Goal: Task Accomplishment & Management: Complete application form

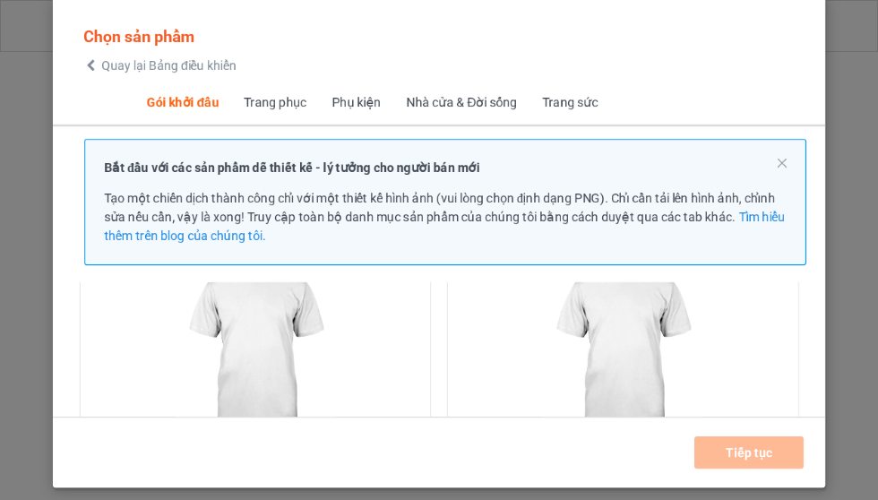
scroll to position [163, 0]
click at [232, 219] on font "Tìm hiểu thêm trên blog của chúng tôi." at bounding box center [445, 226] width 682 height 33
click at [267, 321] on img at bounding box center [255, 347] width 160 height 201
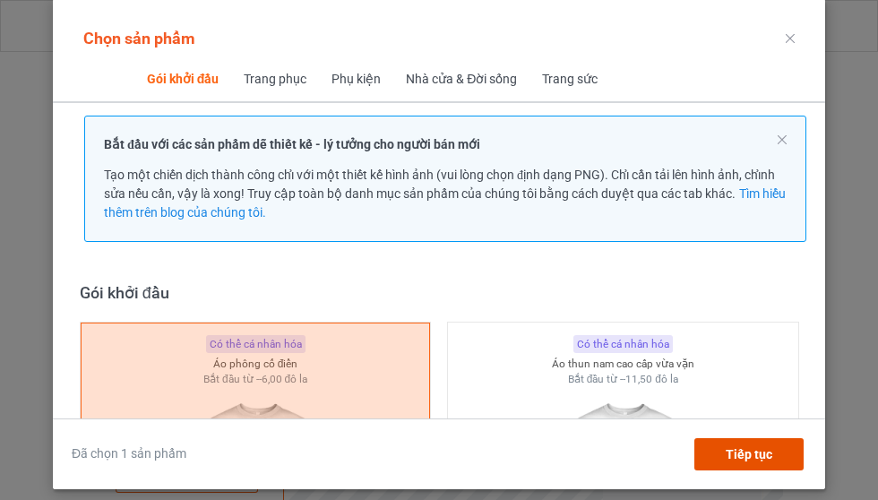
click at [748, 461] on font "Tiếp tục" at bounding box center [749, 454] width 47 height 14
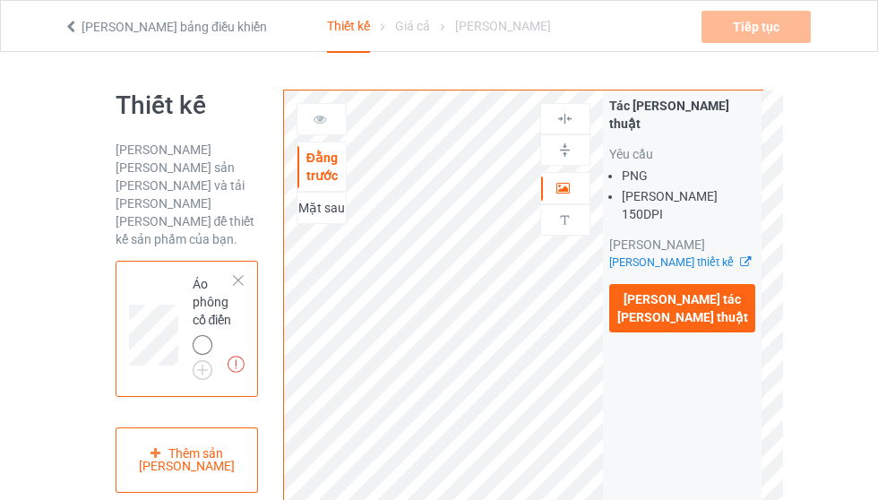
click at [715, 292] on font "[PERSON_NAME] tác [PERSON_NAME] thuật" at bounding box center [682, 308] width 131 height 32
click at [0, 0] on input "[PERSON_NAME] tác [PERSON_NAME] thuật" at bounding box center [0, 0] width 0 height 0
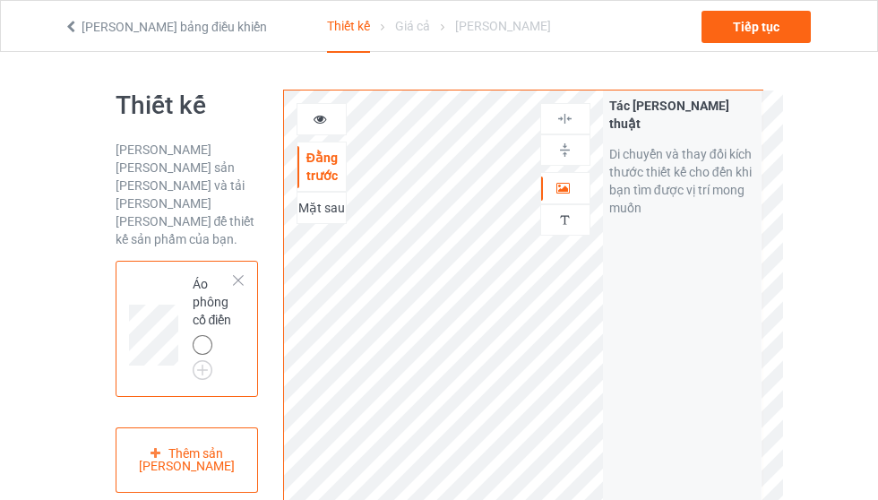
click at [700, 157] on font "Di chuyển và thay đổi kích thước thiết kế cho đến khi bạn tìm được vị trí mong …" at bounding box center [680, 181] width 142 height 68
click at [677, 161] on font "Di chuyển và thay đổi kích thước thiết kế cho đến khi bạn tìm được vị trí mong …" at bounding box center [680, 181] width 142 height 68
click at [691, 147] on font "Di chuyển và thay đổi kích thước thiết kế cho đến khi bạn tìm được vị trí mong …" at bounding box center [680, 181] width 142 height 68
click at [686, 147] on font "Di chuyển và thay đổi kích thước thiết kế cho đến khi bạn tìm được vị trí mong …" at bounding box center [680, 181] width 142 height 68
click at [565, 185] on icon at bounding box center [563, 185] width 15 height 13
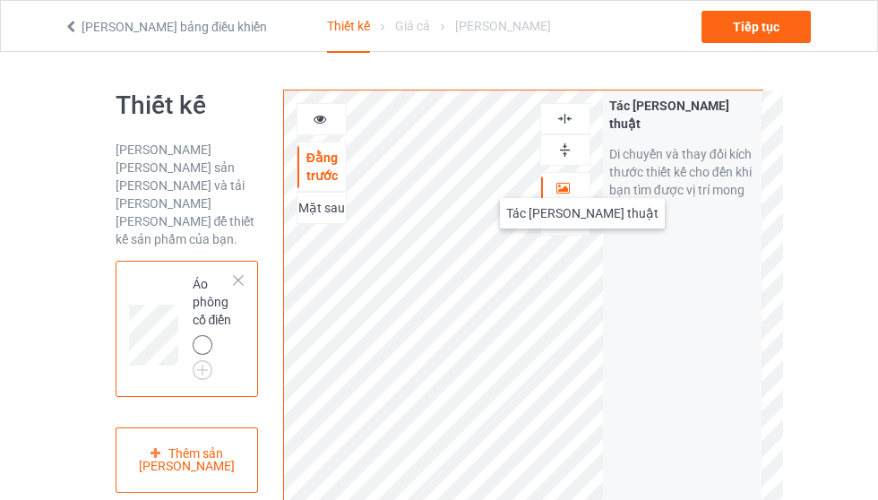
click at [565, 180] on icon at bounding box center [563, 185] width 15 height 13
click at [566, 116] on img at bounding box center [564, 118] width 17 height 17
click at [572, 146] on img at bounding box center [564, 150] width 17 height 17
click at [572, 150] on img at bounding box center [564, 150] width 17 height 17
click at [571, 148] on img at bounding box center [564, 150] width 17 height 17
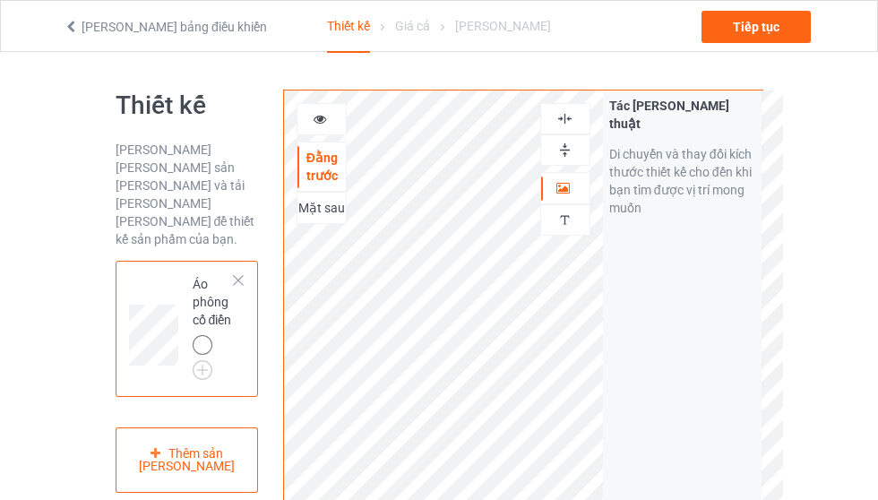
click at [573, 117] on img at bounding box center [564, 118] width 17 height 17
click at [329, 207] on font "Mặt sau" at bounding box center [321, 208] width 47 height 14
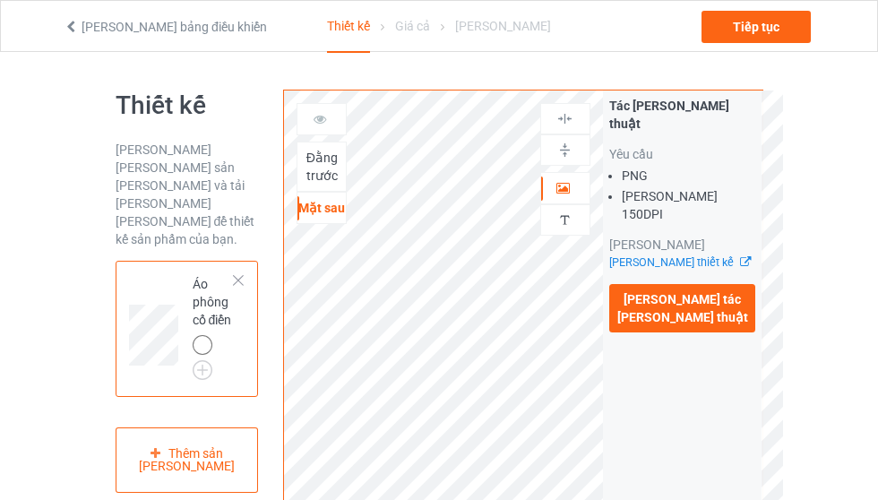
click at [700, 284] on label "[PERSON_NAME] tác [PERSON_NAME] thuật" at bounding box center [682, 308] width 147 height 48
click at [0, 0] on input "[PERSON_NAME] tác [PERSON_NAME] thuật" at bounding box center [0, 0] width 0 height 0
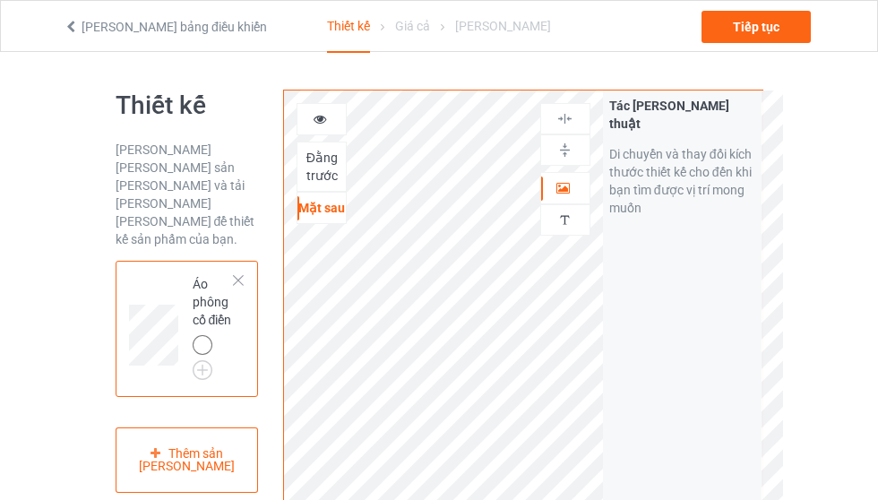
click at [570, 179] on icon at bounding box center [563, 185] width 15 height 13
click at [762, 24] on font "Tiếp tục" at bounding box center [756, 27] width 47 height 14
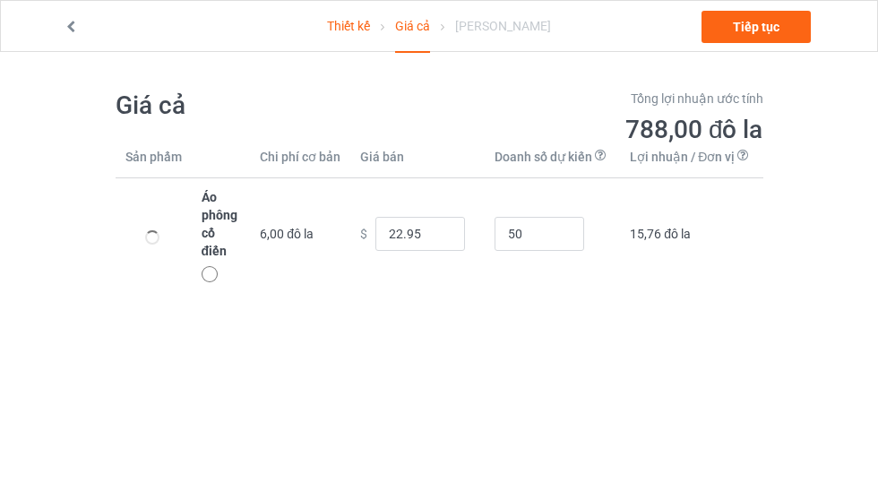
type input "26.95"
click at [766, 20] on font "Tiếp tục" at bounding box center [756, 27] width 47 height 14
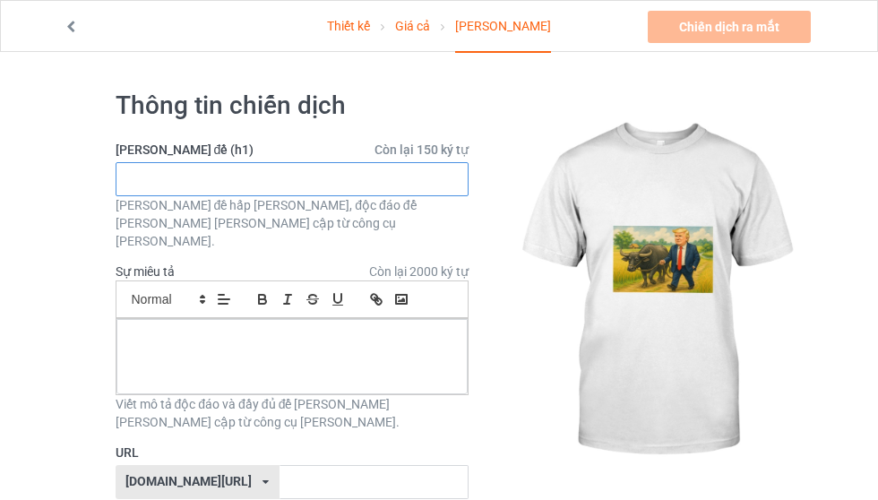
click at [292, 177] on input "text" at bounding box center [292, 179] width 353 height 34
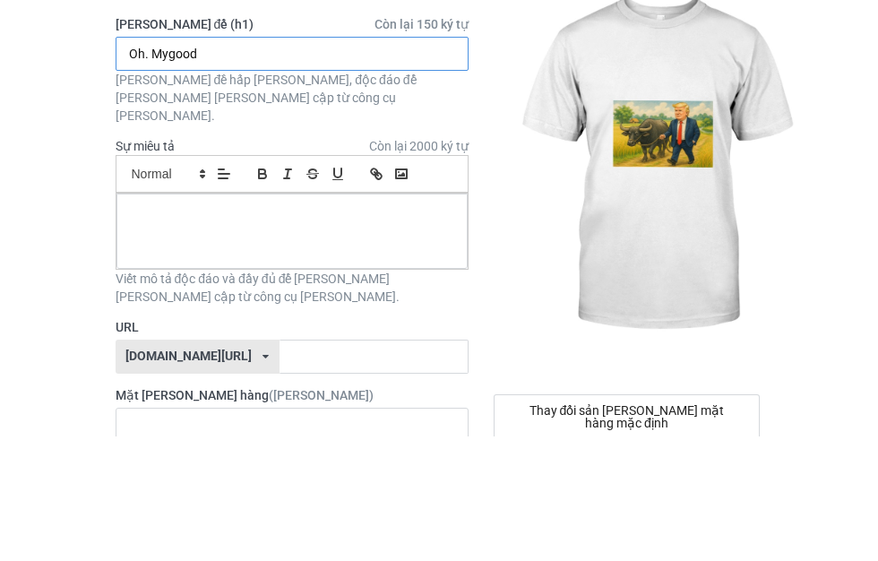
type input "Oh. Mygood"
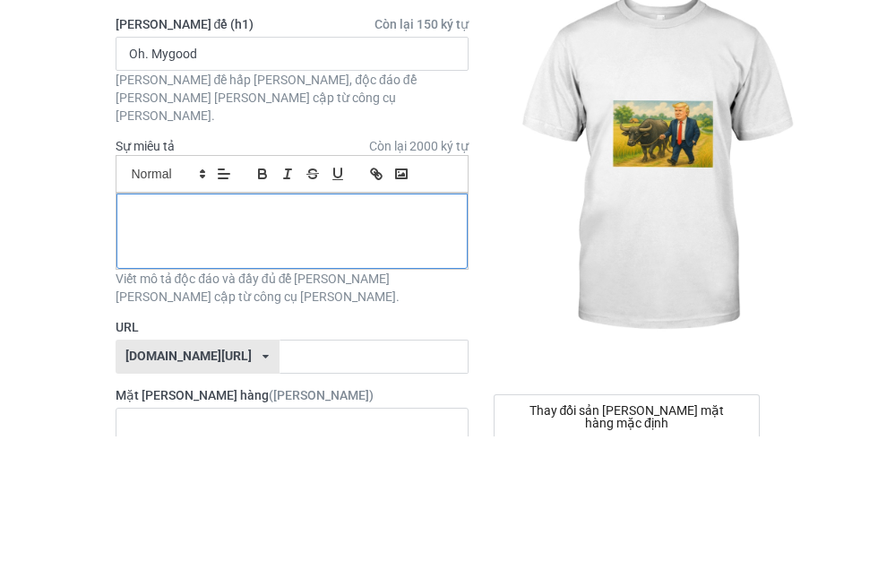
click at [364, 331] on p at bounding box center [292, 339] width 322 height 17
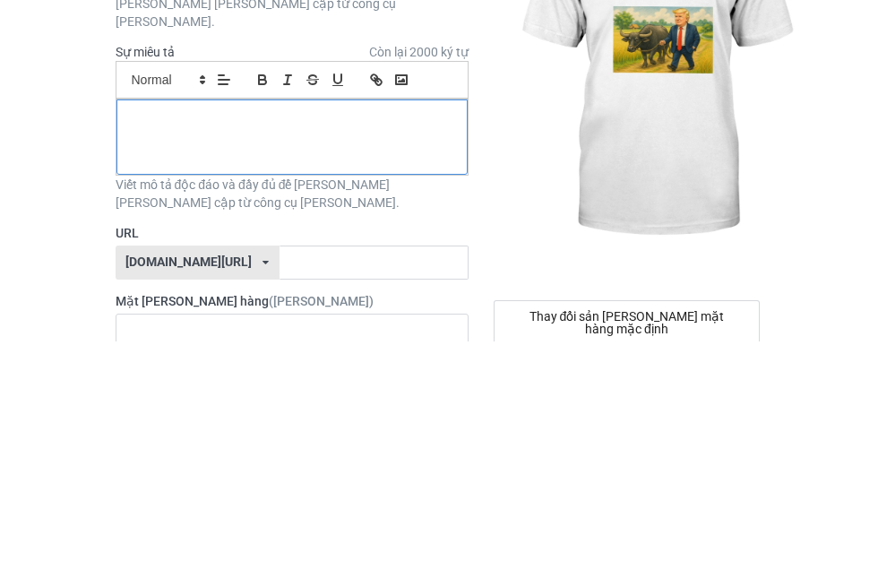
click at [327, 319] on div at bounding box center [291, 356] width 351 height 75
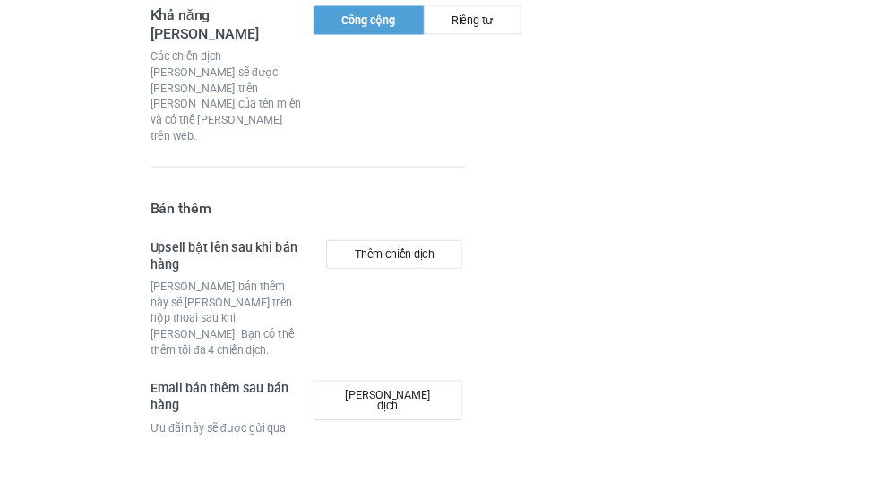
scroll to position [1493, 0]
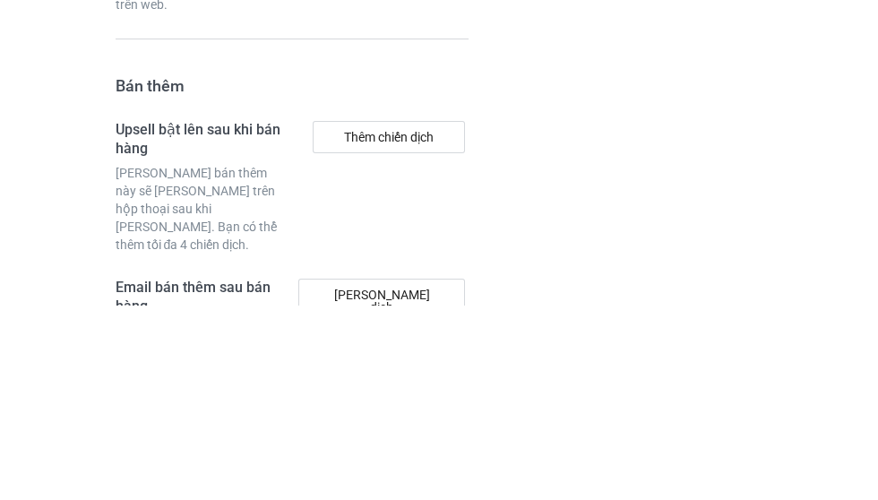
click at [425, 483] on font "[PERSON_NAME] dịch" at bounding box center [382, 496] width 96 height 27
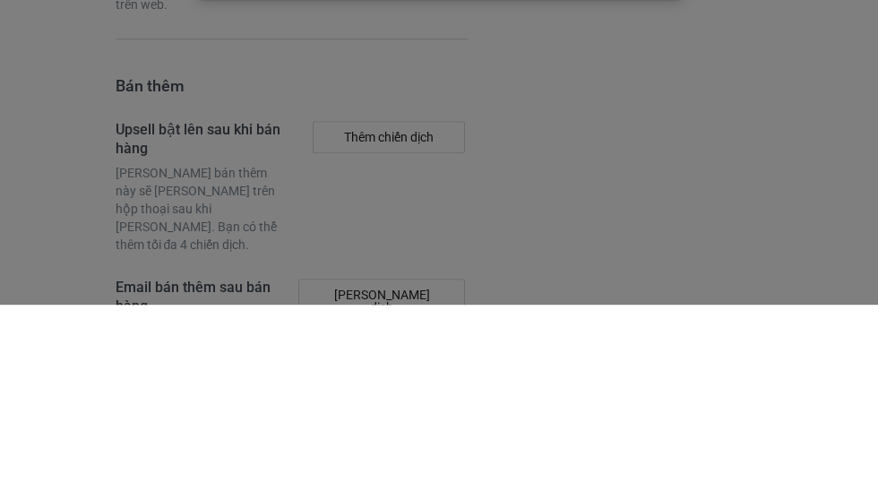
scroll to position [1689, 0]
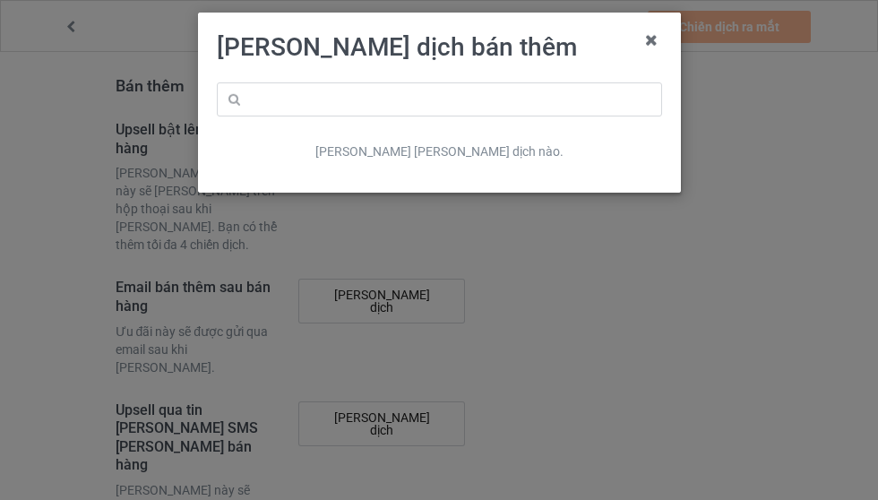
click at [654, 43] on icon at bounding box center [651, 40] width 29 height 29
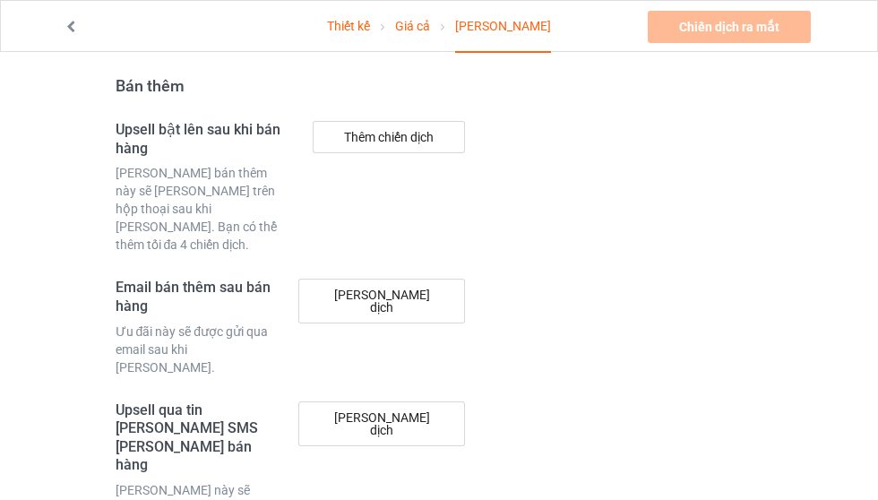
click at [667, 46] on div "Thiết kế Giá cả Chi [PERSON_NAME] dịch ra mắt [PERSON_NAME] nhập mô [PERSON_NAM…" at bounding box center [439, 26] width 776 height 50
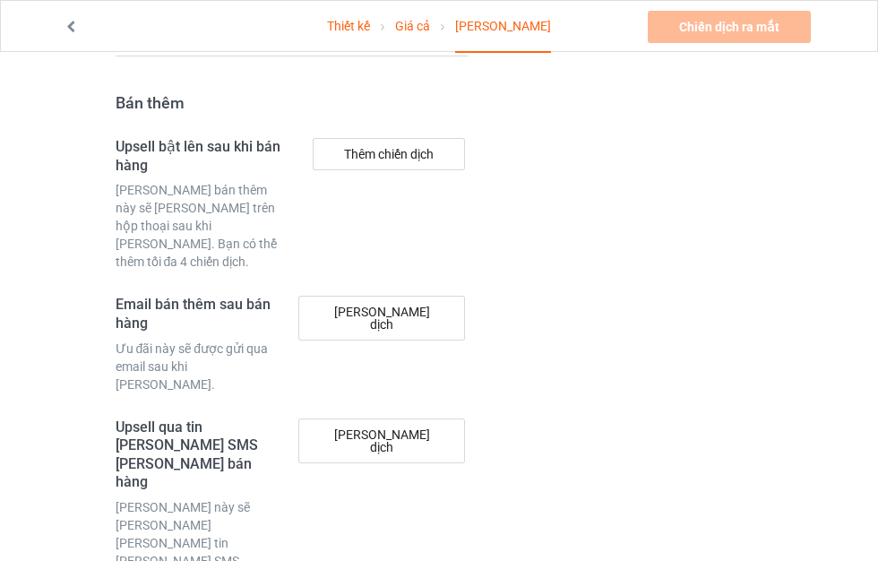
scroll to position [1677, 0]
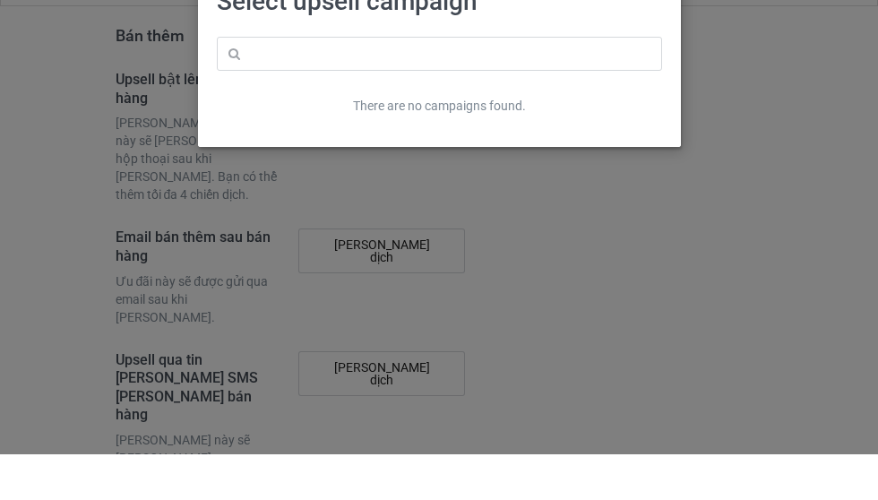
scroll to position [1738, 0]
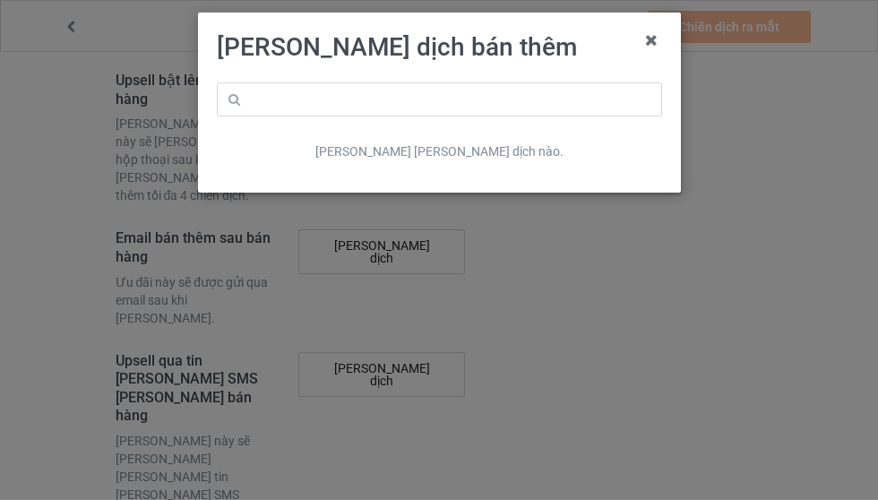
click at [660, 35] on icon at bounding box center [651, 40] width 29 height 29
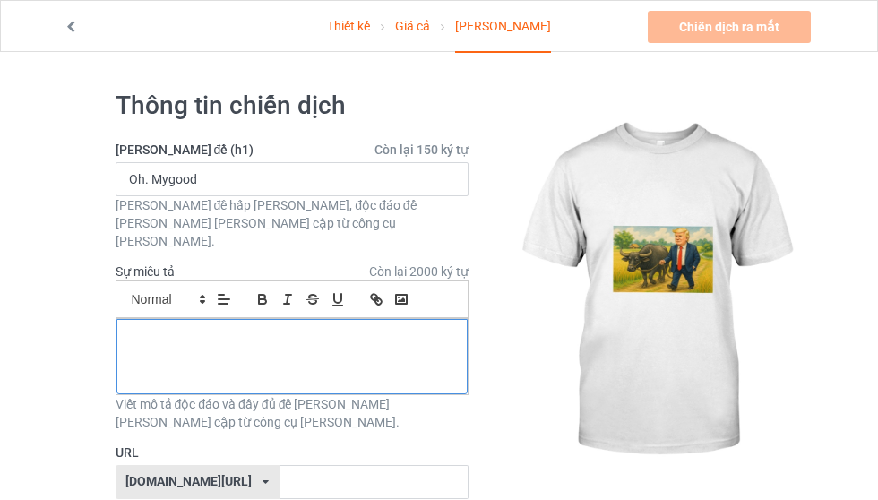
click at [430, 331] on p at bounding box center [292, 339] width 322 height 17
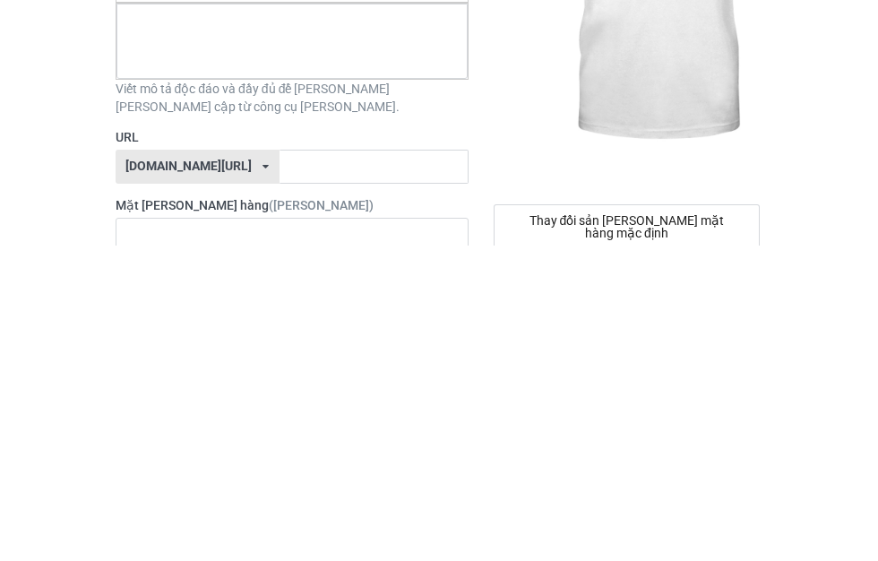
click at [406, 499] on div "No result found" at bounding box center [292, 550] width 353 height 34
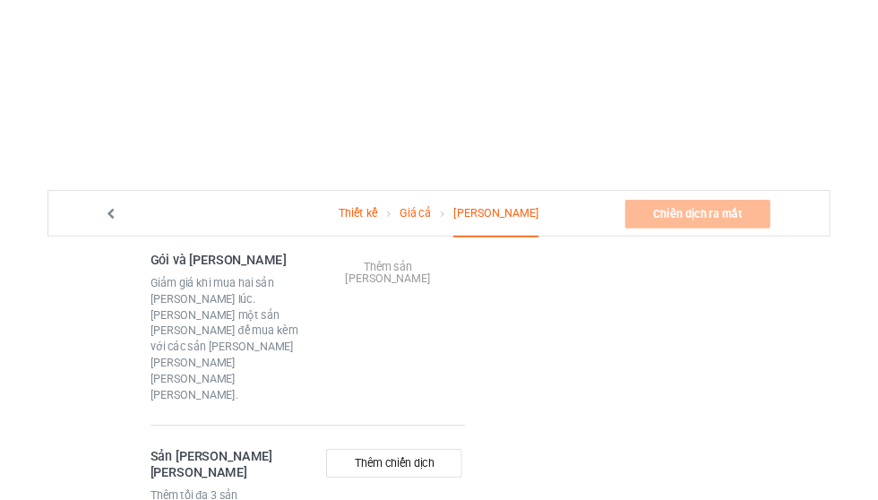
scroll to position [1054, 0]
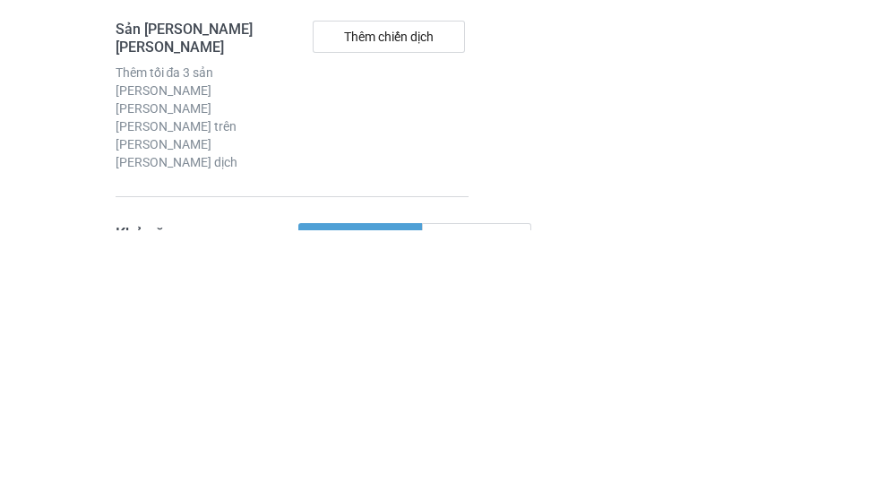
click at [386, 493] on div "Công cộng" at bounding box center [360, 509] width 124 height 32
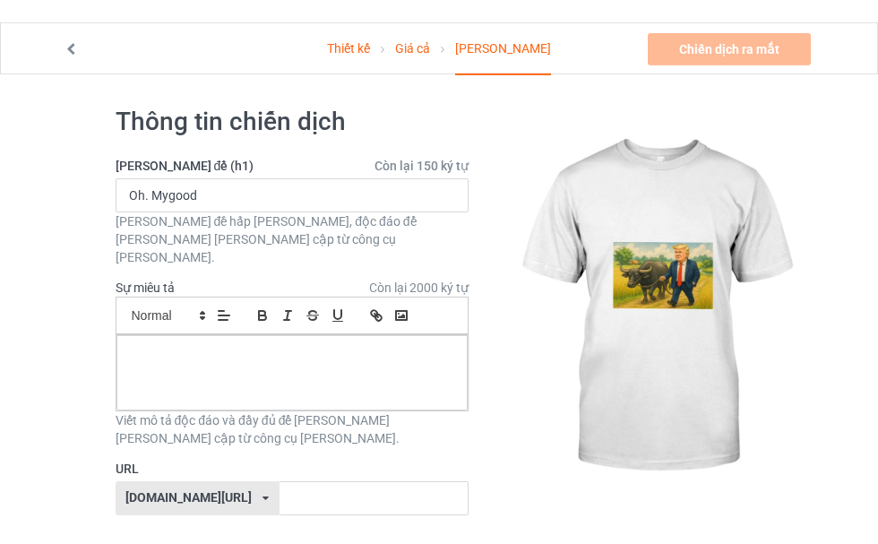
scroll to position [0, 0]
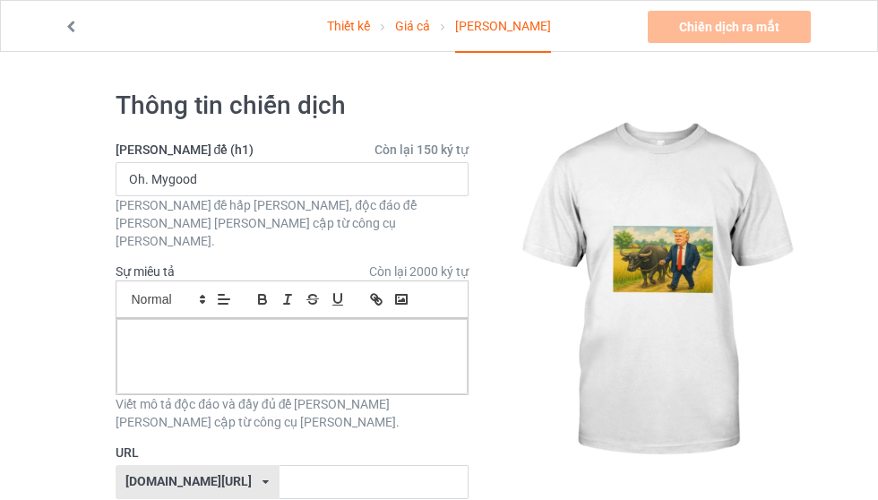
click at [368, 28] on font "Thiết kế" at bounding box center [348, 26] width 43 height 14
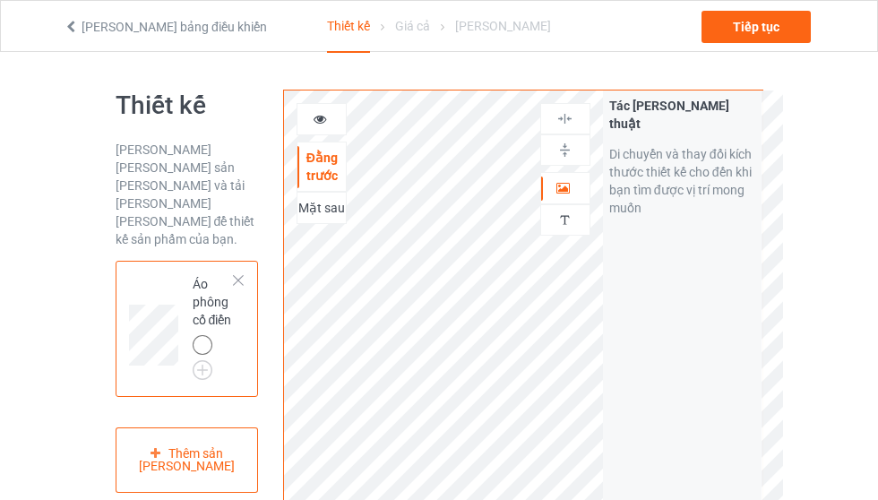
click at [462, 9] on div "Thiết kế Giá cả [PERSON_NAME]" at bounding box center [439, 27] width 224 height 52
click at [430, 26] on font "Giá cả" at bounding box center [412, 26] width 35 height 14
click at [767, 38] on div "Tiếp tục" at bounding box center [755, 27] width 109 height 32
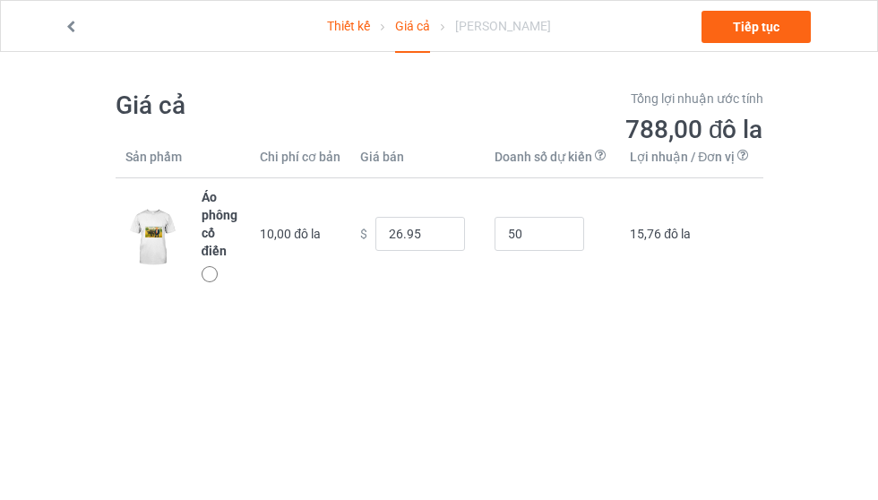
click at [771, 27] on font "Tiếp tục" at bounding box center [756, 27] width 47 height 14
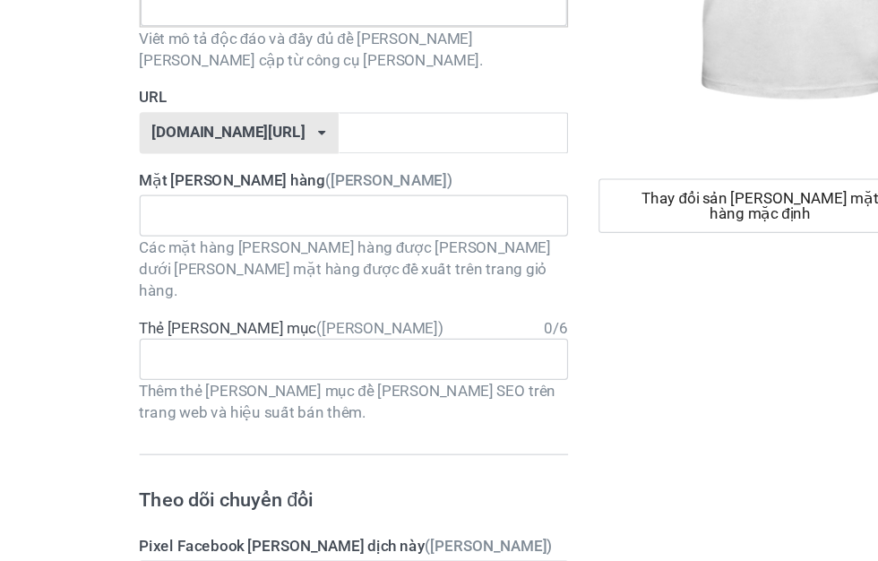
scroll to position [302, 0]
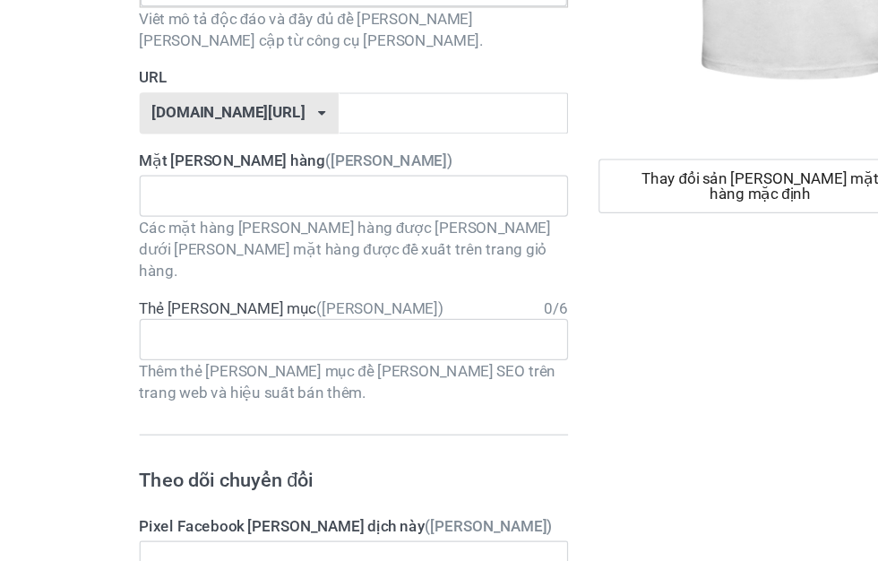
click at [419, 349] on div "Age > [DEMOGRAPHIC_DATA] > 1 Age > [DEMOGRAPHIC_DATA] Months > 1 Month Age > [D…" at bounding box center [292, 366] width 353 height 34
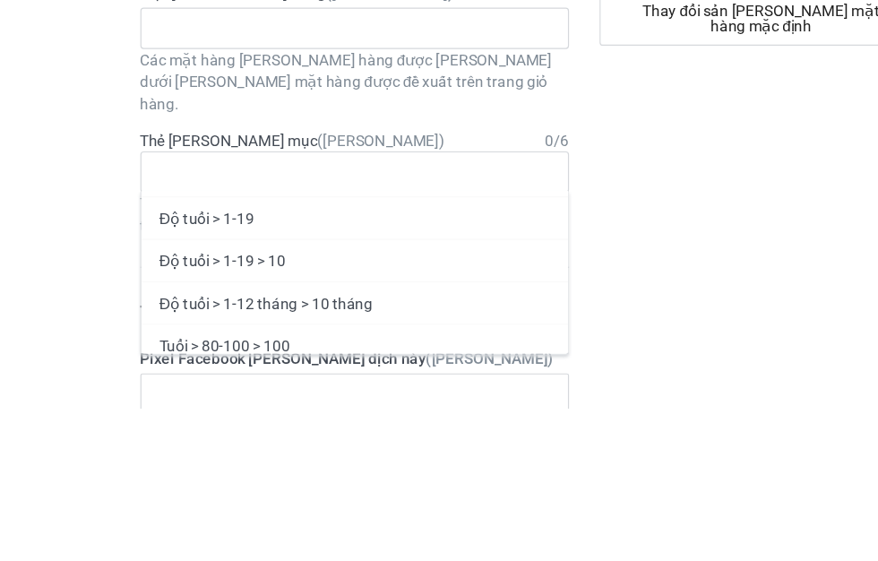
scroll to position [99, 0]
click at [367, 388] on div "Độ tuổi > 1-19" at bounding box center [291, 405] width 351 height 35
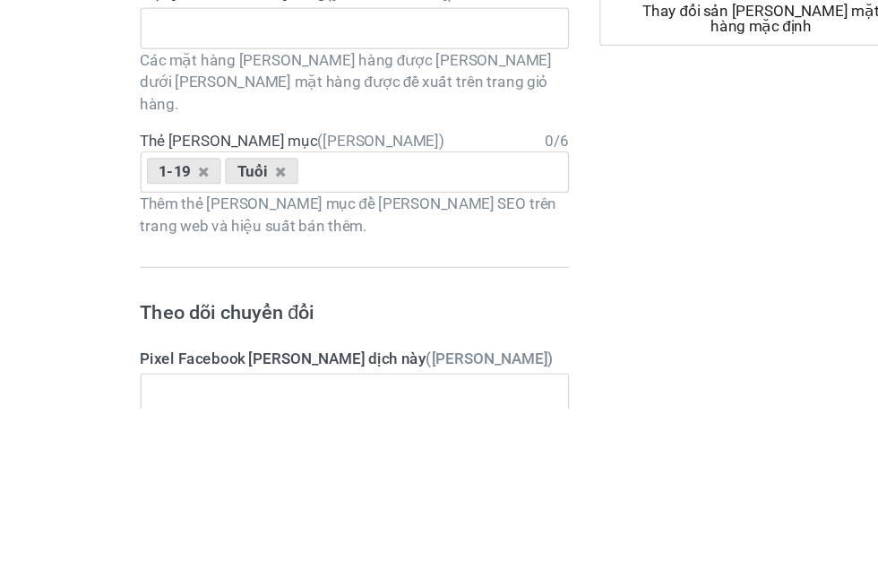
scroll to position [0, 0]
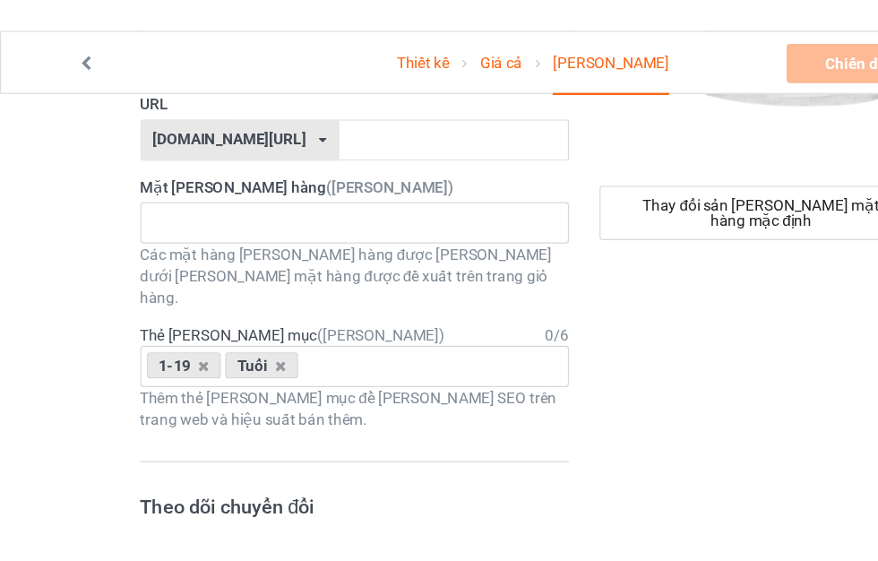
scroll to position [387, 0]
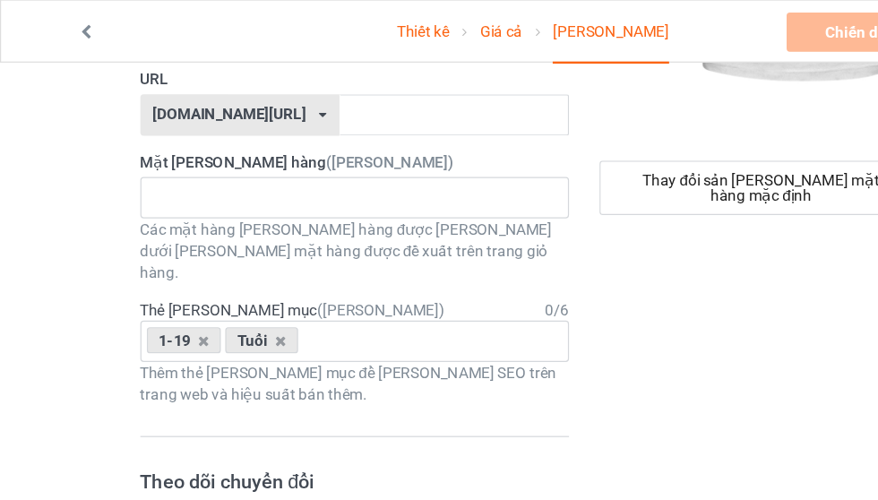
click at [381, 146] on div "No result found" at bounding box center [292, 163] width 353 height 34
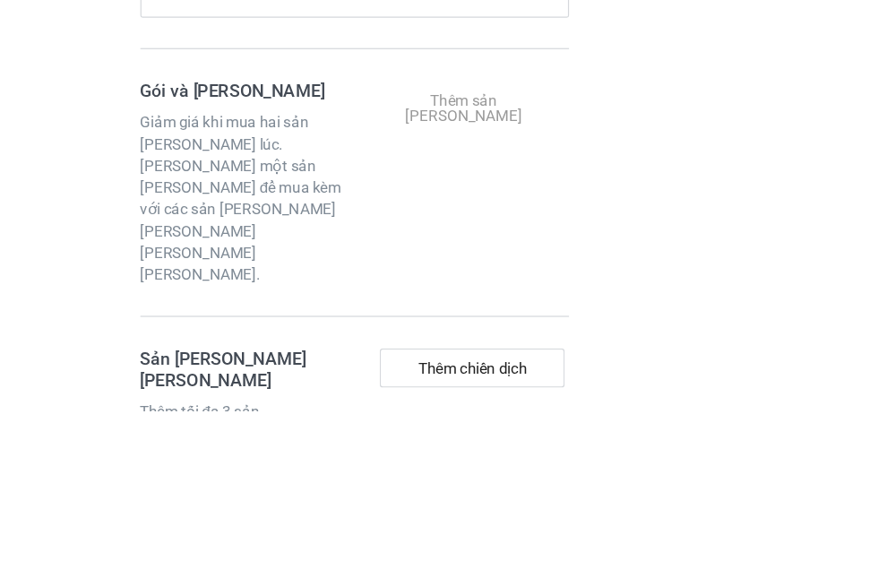
scroll to position [843, 0]
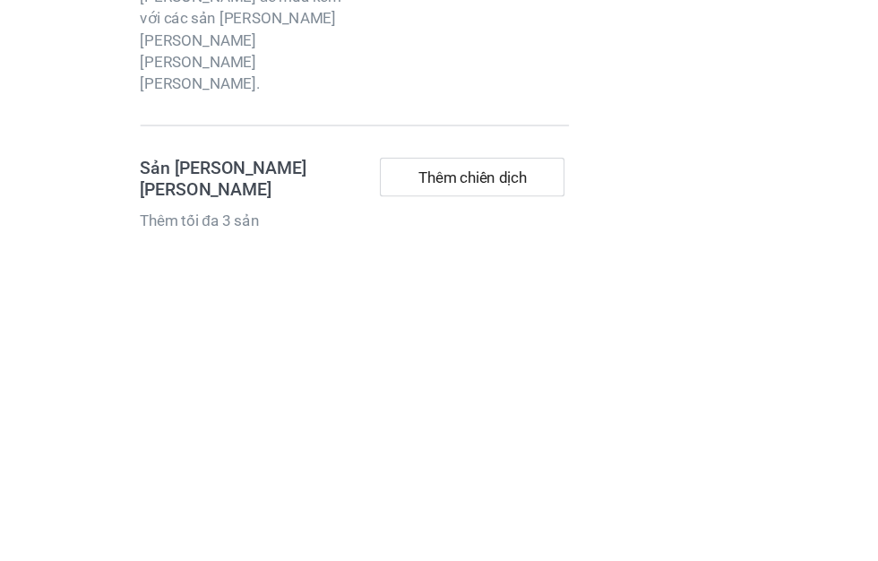
type input "A"
click at [435, 499] on button "Thêm chiến dịch" at bounding box center [389, 518] width 152 height 32
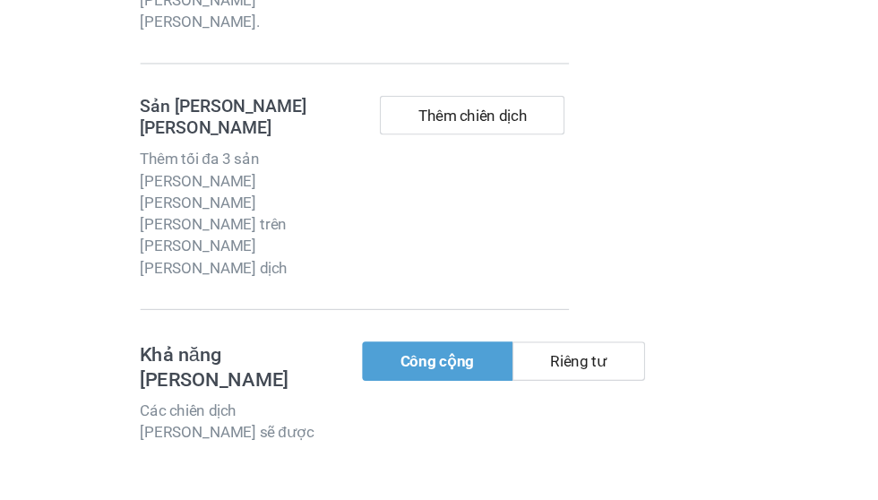
scroll to position [1190, 0]
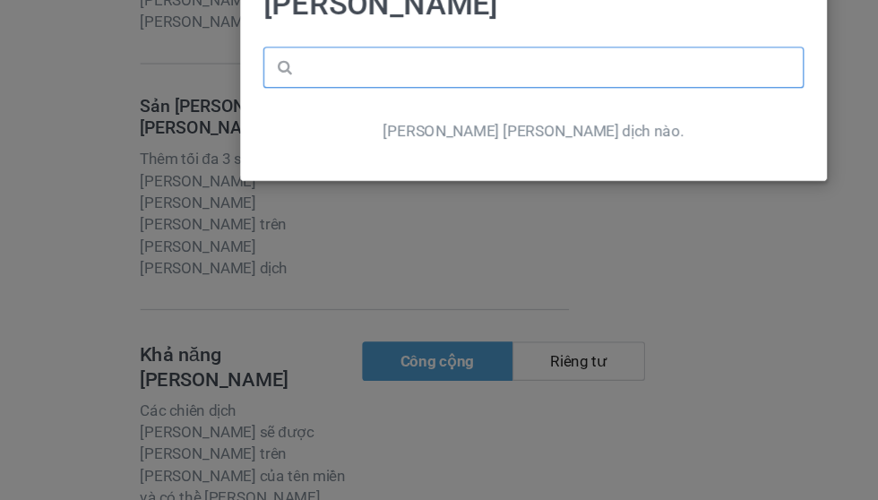
click at [458, 115] on input "text" at bounding box center [439, 132] width 445 height 34
type input "Mygood"
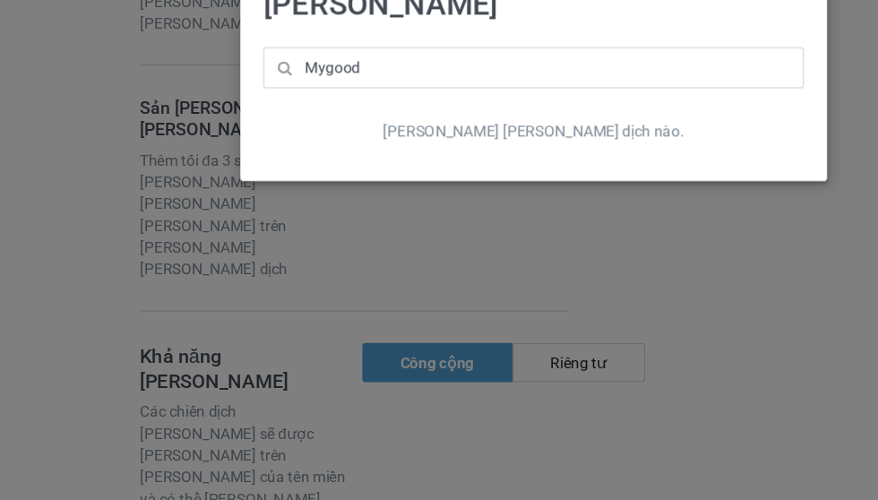
click at [700, 53] on div "Chọn sản [PERSON_NAME] [PERSON_NAME] [PERSON_NAME] [PERSON_NAME] dịch nào." at bounding box center [439, 250] width 878 height 500
click at [402, 196] on div "Chọn sản [PERSON_NAME] [PERSON_NAME] [PERSON_NAME] [PERSON_NAME] dịch nào." at bounding box center [439, 250] width 878 height 500
click at [401, 191] on div "Chọn sản [PERSON_NAME] [PERSON_NAME] [PERSON_NAME] [PERSON_NAME] dịch nào." at bounding box center [439, 250] width 878 height 500
click at [379, 136] on div "Chọn sản [PERSON_NAME] [PERSON_NAME] [PERSON_NAME] [PERSON_NAME] dịch nào." at bounding box center [439, 250] width 878 height 500
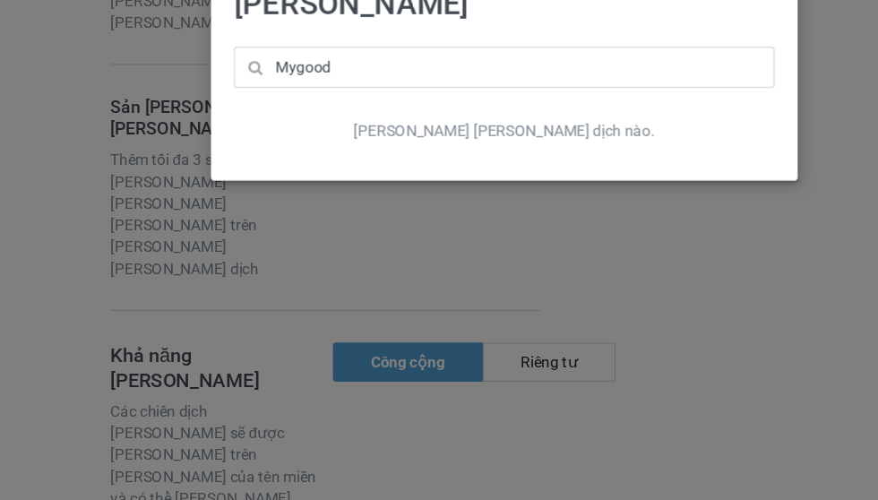
click at [442, 176] on font "[PERSON_NAME] [PERSON_NAME] dịch nào." at bounding box center [439, 183] width 248 height 14
click at [363, 127] on div "Chọn sản [PERSON_NAME] [PERSON_NAME] [PERSON_NAME] [PERSON_NAME] dịch nào." at bounding box center [439, 250] width 878 height 500
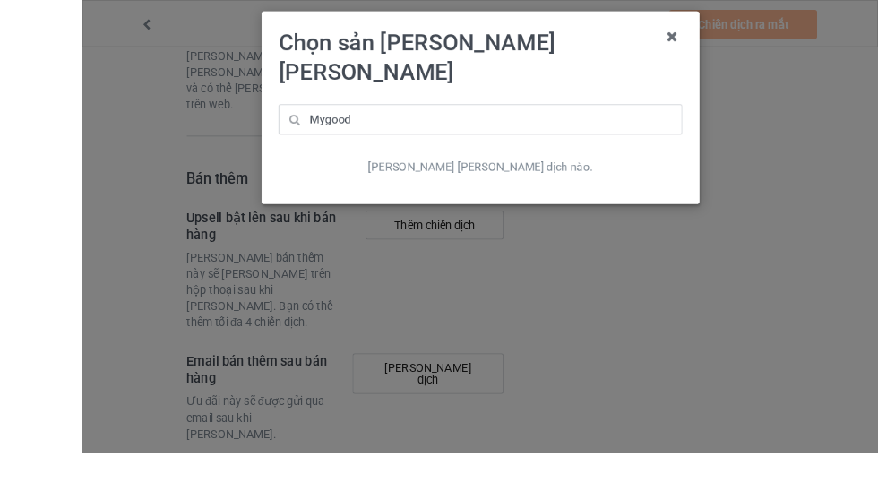
scroll to position [1594, 0]
